Goal: Task Accomplishment & Management: Complete application form

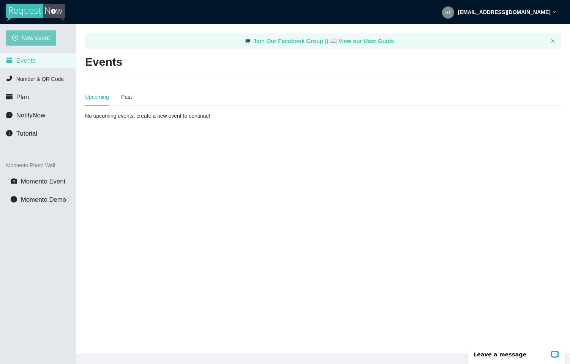
click at [40, 43] on span "New event" at bounding box center [35, 38] width 29 height 10
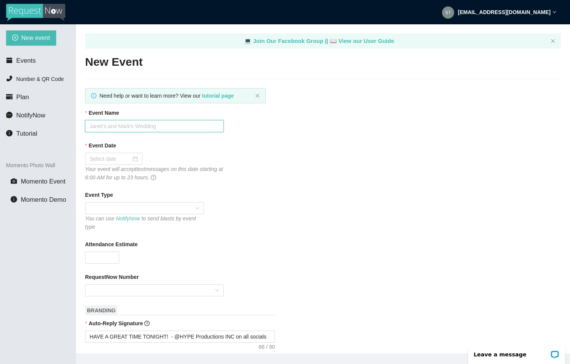
click at [128, 129] on input "Event Name" at bounding box center [154, 126] width 139 height 12
type input "[GEOGRAPHIC_DATA] Homecoming"
click at [135, 161] on div at bounding box center [114, 159] width 48 height 8
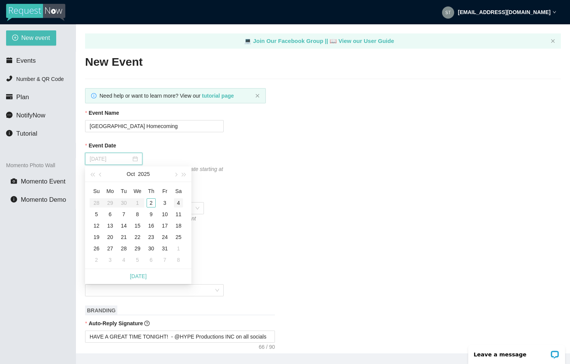
type input "[DATE]"
click at [179, 201] on div "4" at bounding box center [178, 202] width 9 height 9
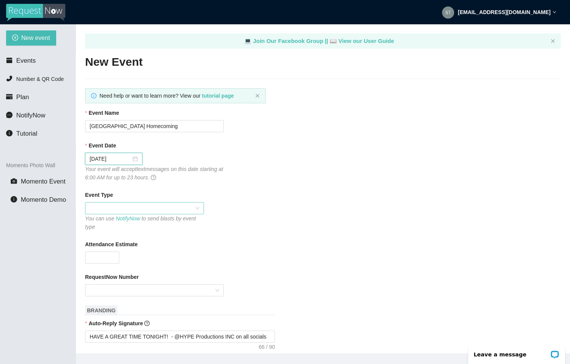
click at [173, 209] on span at bounding box center [145, 208] width 110 height 11
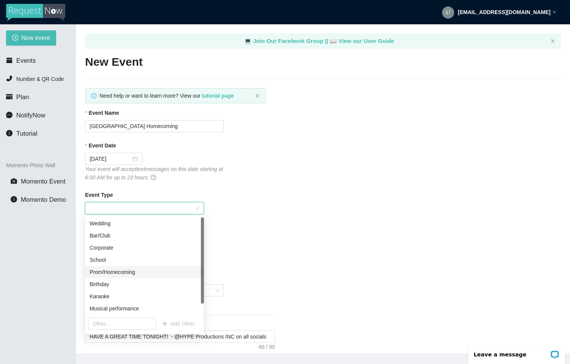
click at [175, 271] on div "Prom/Homecoming" at bounding box center [145, 272] width 110 height 8
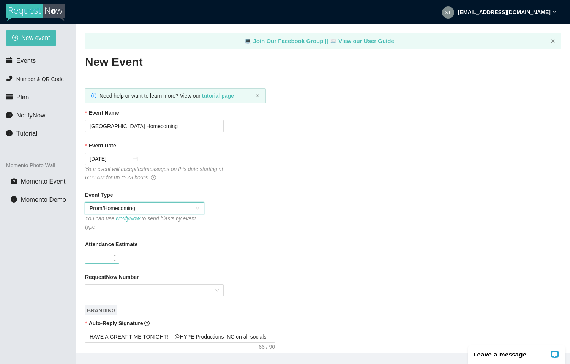
click at [98, 252] on input "Attendance Estimate" at bounding box center [102, 257] width 33 height 11
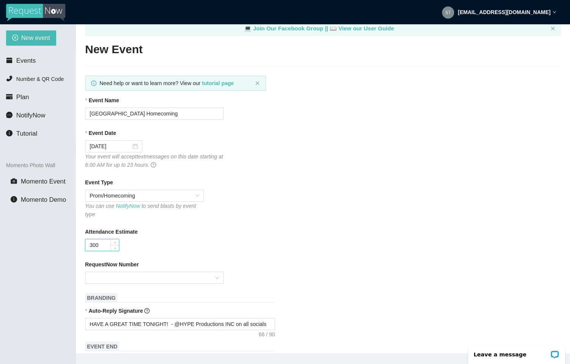
scroll to position [38, 0]
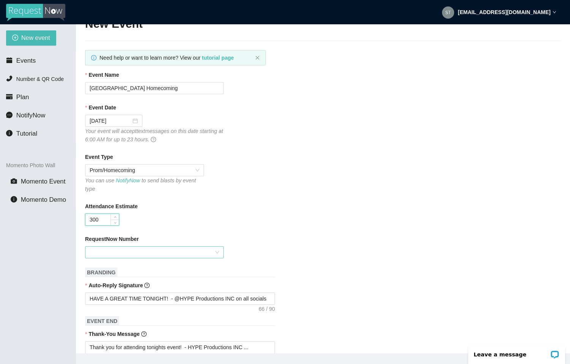
click at [217, 246] on div at bounding box center [154, 252] width 139 height 12
type input "300"
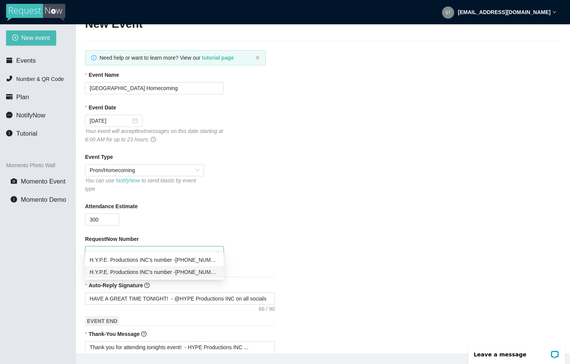
click at [208, 272] on div "H.Y.P.E. Productions INC's number - [PHONE_NUMBER]" at bounding box center [155, 272] width 130 height 8
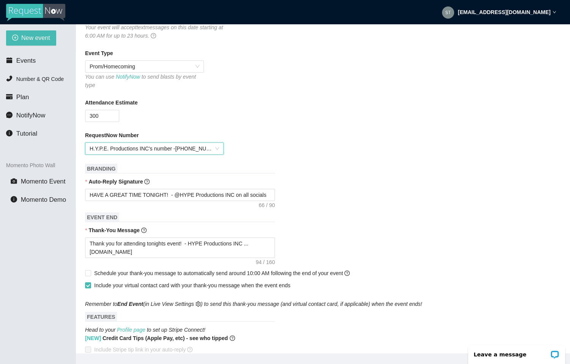
scroll to position [152, 0]
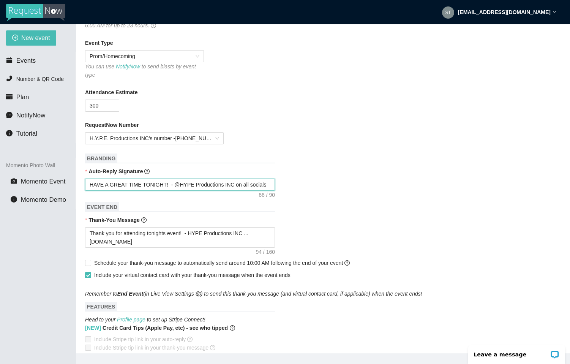
click at [188, 179] on textarea "HAVE A GREAT TIME TONIGHT! - @HYPE Productions INC on all socials" at bounding box center [180, 185] width 190 height 12
type textarea "HAVE A GREAT TIME TONIGHT! - @HYPEProductions INC on all socials"
type textarea "HAVE A GREAT TIME TONIGHT! - @HYPEProductionsINC on all socials"
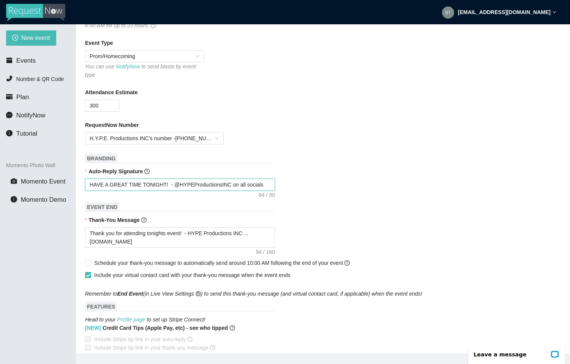
click at [258, 179] on textarea "HAVE A GREAT TIME TONIGHT! - @HYPEProductionsINC on all socials" at bounding box center [180, 185] width 190 height 12
type textarea "HAVE A GREAT TIME TONIGHT! - @HYPEProductionsINC on all social"
type textarea "HAVE A GREAT TIME TONIGHT! - @HYPEProductionsINC on all [PERSON_NAME]"
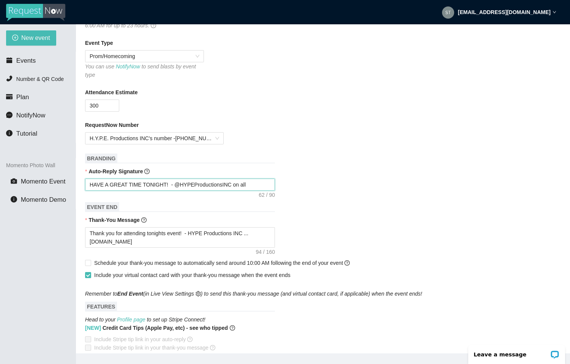
type textarea "HAVE A GREAT TIME TONIGHT! - @HYPEProductionsINC on all soci"
type textarea "HAVE A GREAT TIME TONIGHT! - @HYPEProductionsINC on all soc"
type textarea "HAVE A GREAT TIME TONIGHT! - @HYPEProductionsINC on all so"
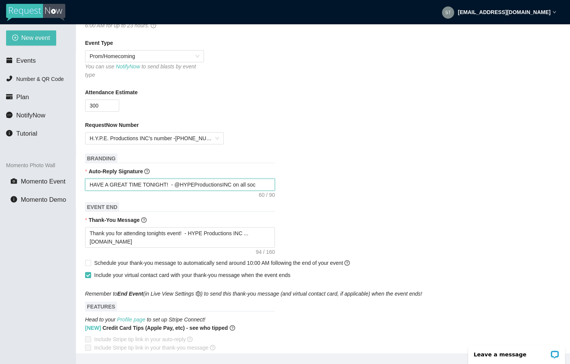
type textarea "HAVE A GREAT TIME TONIGHT! - @HYPEProductionsINC on all so"
type textarea "HAVE A GREAT TIME TONIGHT! - @HYPEProductionsINC on all s"
type textarea "HAVE A GREAT TIME TONIGHT! - @HYPEProductionsINC on all"
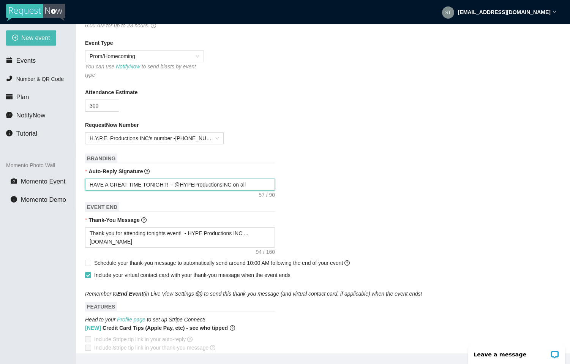
type textarea "HAVE A GREAT TIME TONIGHT! - @HYPEProductionsINC on all"
type textarea "HAVE A GREAT TIME TONIGHT! - @HYPEProductionsINC on al"
type textarea "HAVE A GREAT TIME TONIGHT! - @HYPEProductionsINC on a"
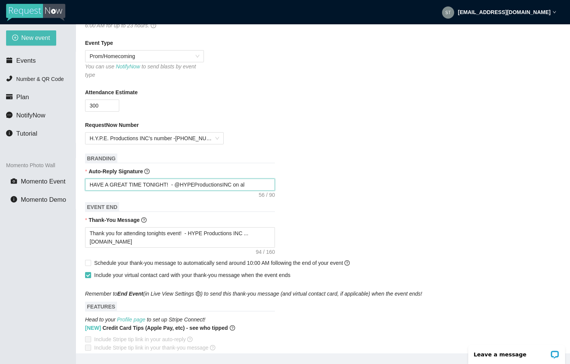
type textarea "HAVE A GREAT TIME TONIGHT! - @HYPEProductionsINC on a"
type textarea "HAVE A GREAT TIME TONIGHT! - @HYPEProductionsINC on"
type textarea "HAVE A GREAT TIME TONIGHT! - @HYPEProductionsINC on I"
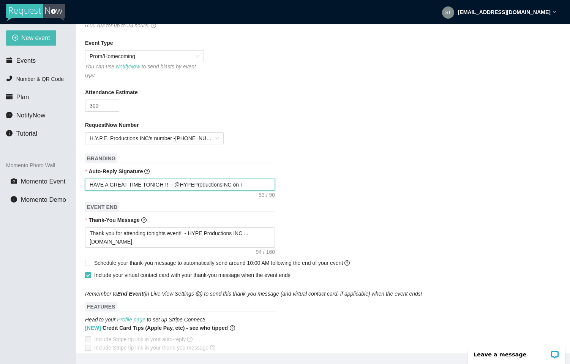
type textarea "HAVE A GREAT TIME TONIGHT! - @HYPEProductionsINC on IG"
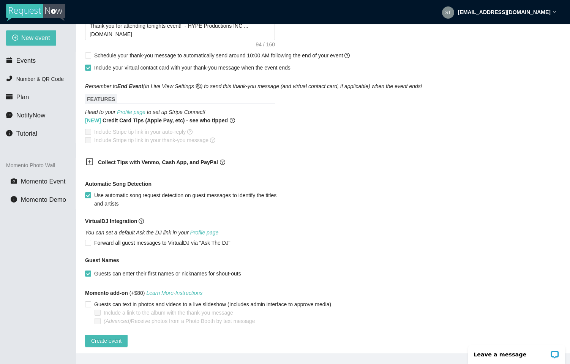
scroll to position [360, 0]
type textarea "HAVE A GREAT TIME TONIGHT! - @HYPEProductionsINC on IG"
click at [109, 336] on span "Create event" at bounding box center [106, 340] width 30 height 8
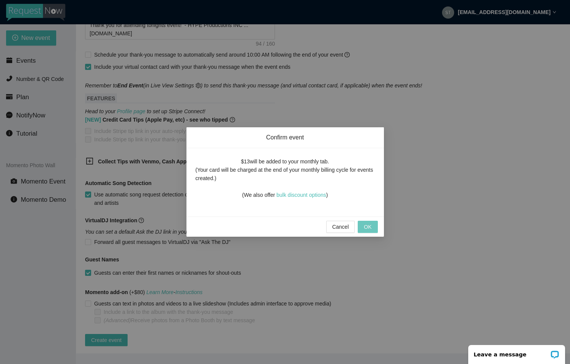
click at [371, 225] on button "OK" at bounding box center [368, 227] width 20 height 12
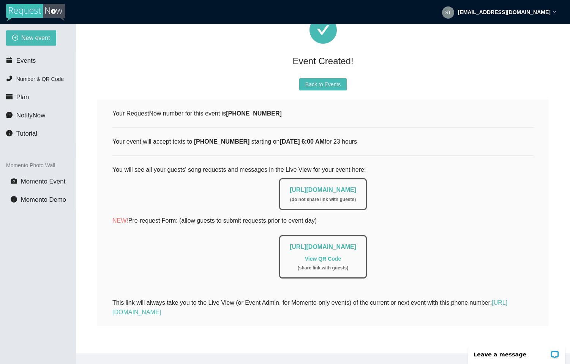
scroll to position [62, 0]
drag, startPoint x: 270, startPoint y: 108, endPoint x: 228, endPoint y: 108, distance: 42.2
click at [228, 110] on b "[PHONE_NUMBER]" at bounding box center [254, 113] width 56 height 6
copy b "[PHONE_NUMBER]"
click at [414, 146] on div "Your RequestNow number for this event is [PHONE_NUMBER] Your event will accept …" at bounding box center [322, 213] width 421 height 208
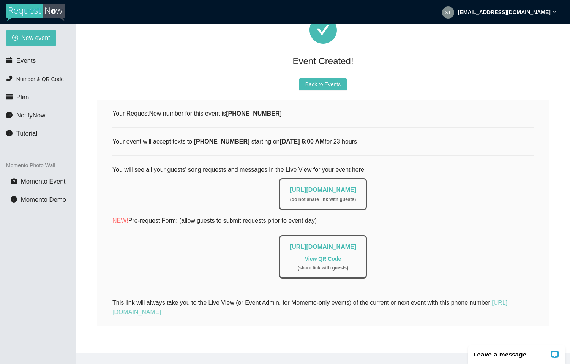
click at [209, 306] on link "[URL][DOMAIN_NAME]" at bounding box center [309, 307] width 395 height 16
